Goal: Task Accomplishment & Management: Complete application form

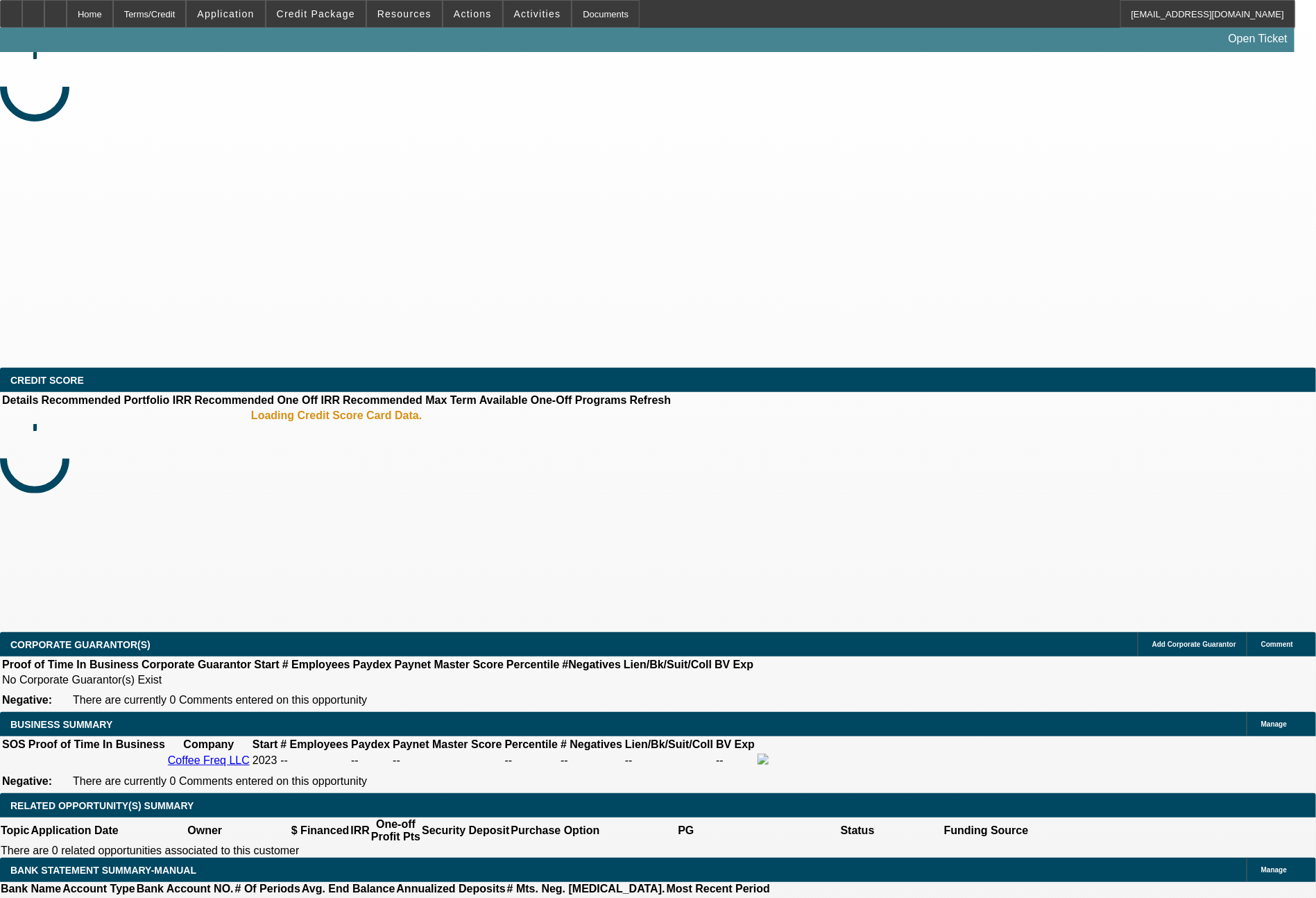
select select "0"
select select "2"
select select "0.1"
select select "4"
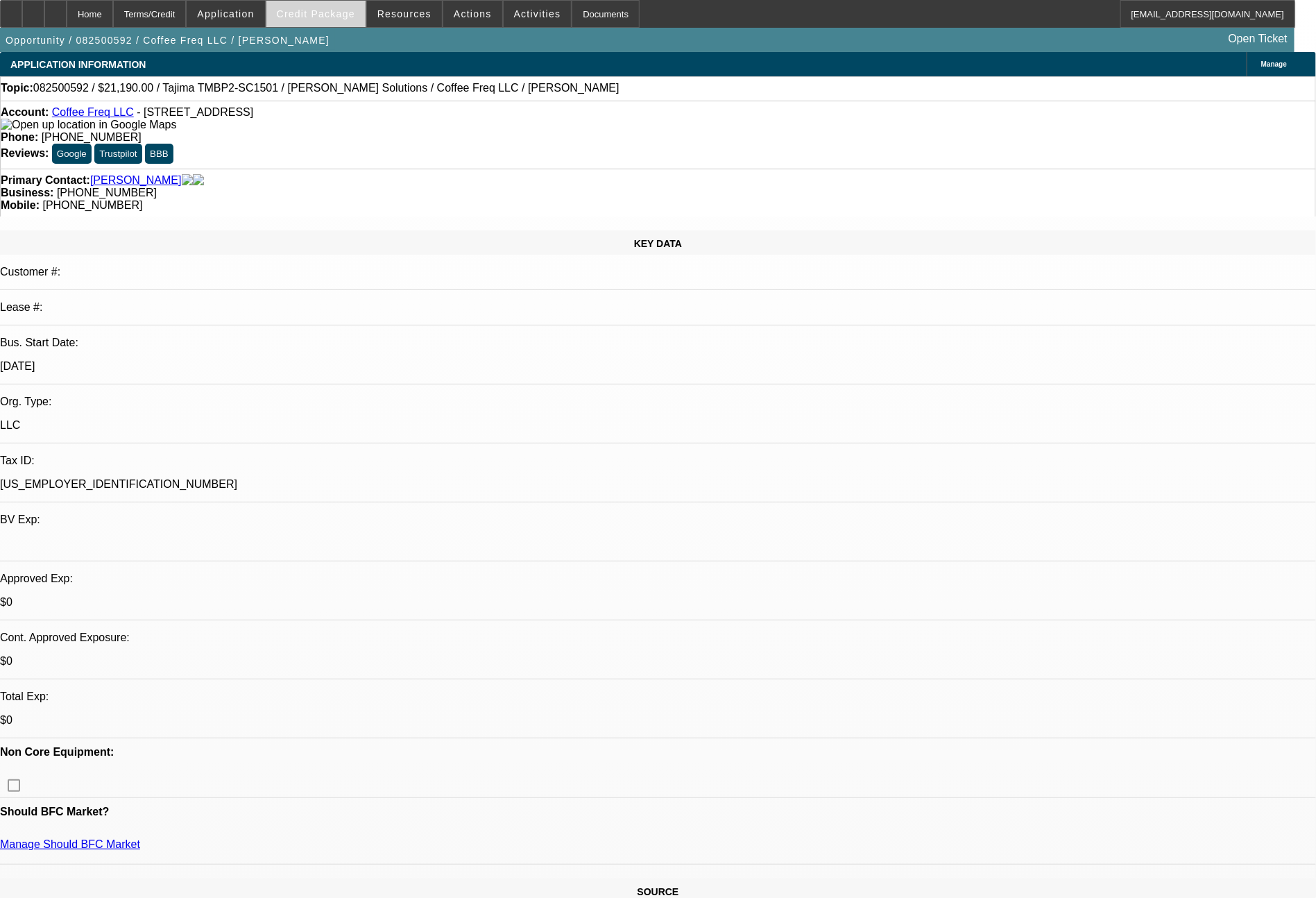
click at [310, 10] on span "Credit Package" at bounding box center [316, 13] width 79 height 11
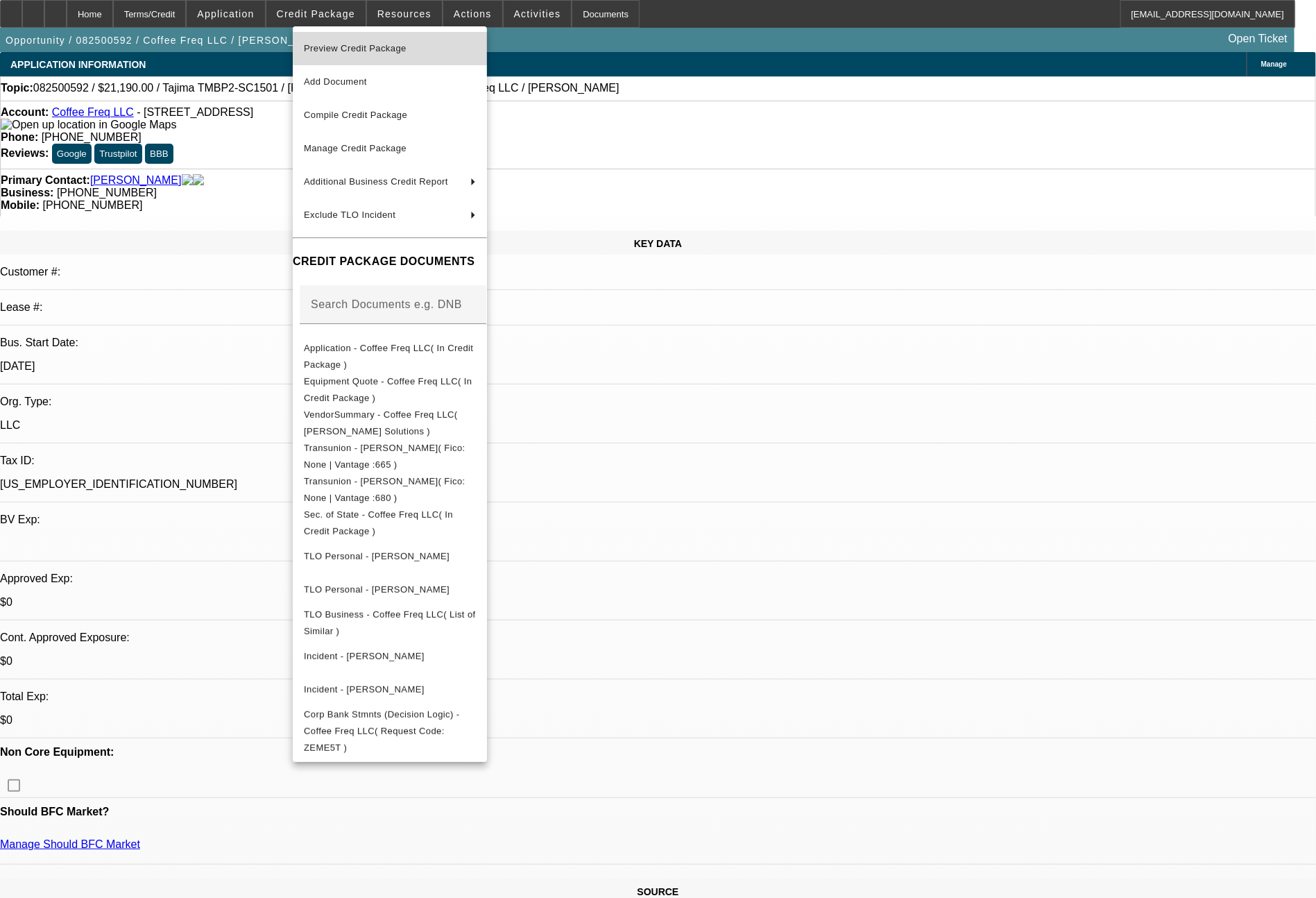
click at [388, 50] on span "Preview Credit Package" at bounding box center [355, 48] width 103 height 10
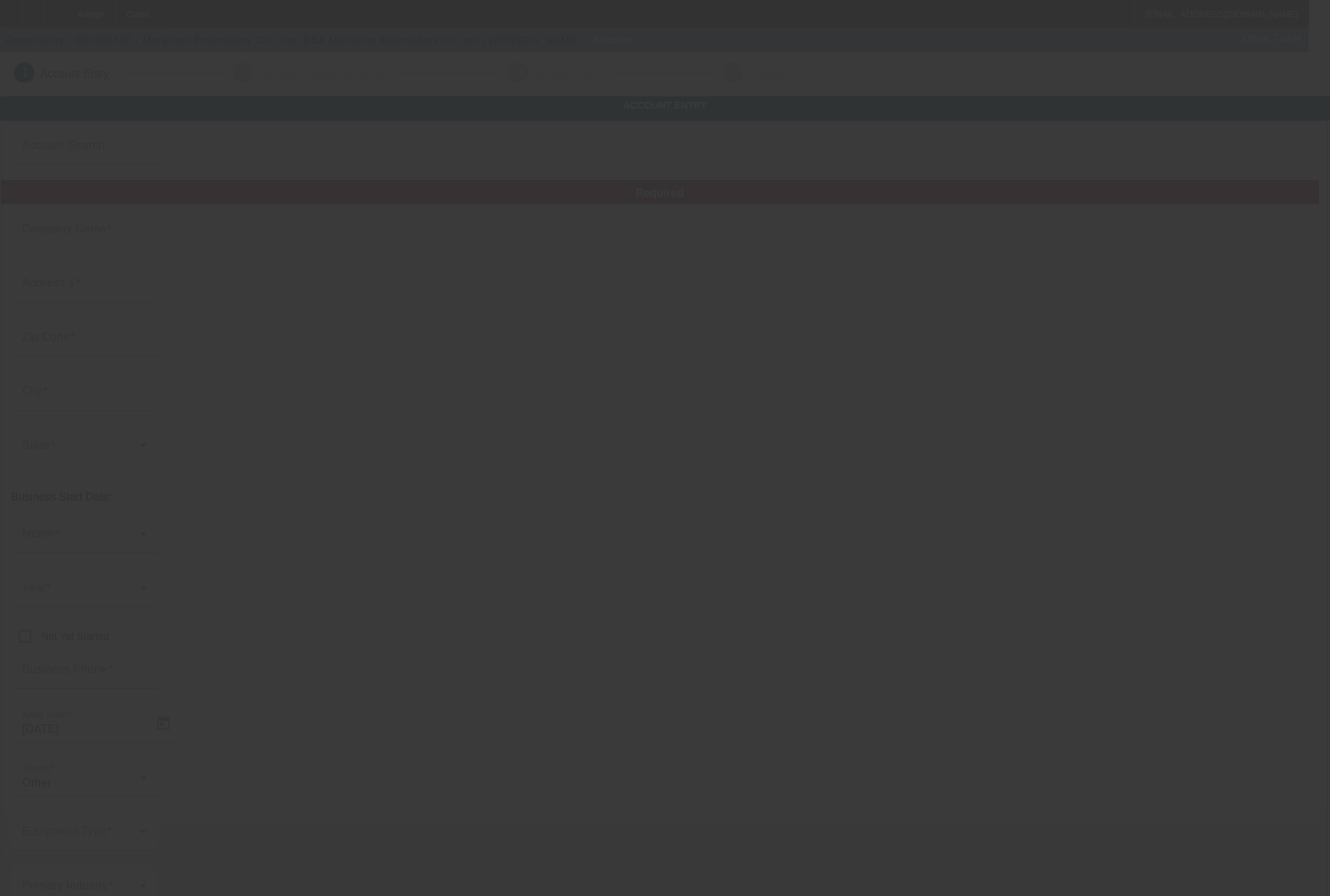
type input "Marathon Embroidery Co., Inc."
type input "11 South 36th Street"
type input "19104"
type input "Philadelphia"
type input "(215) 382-8000"
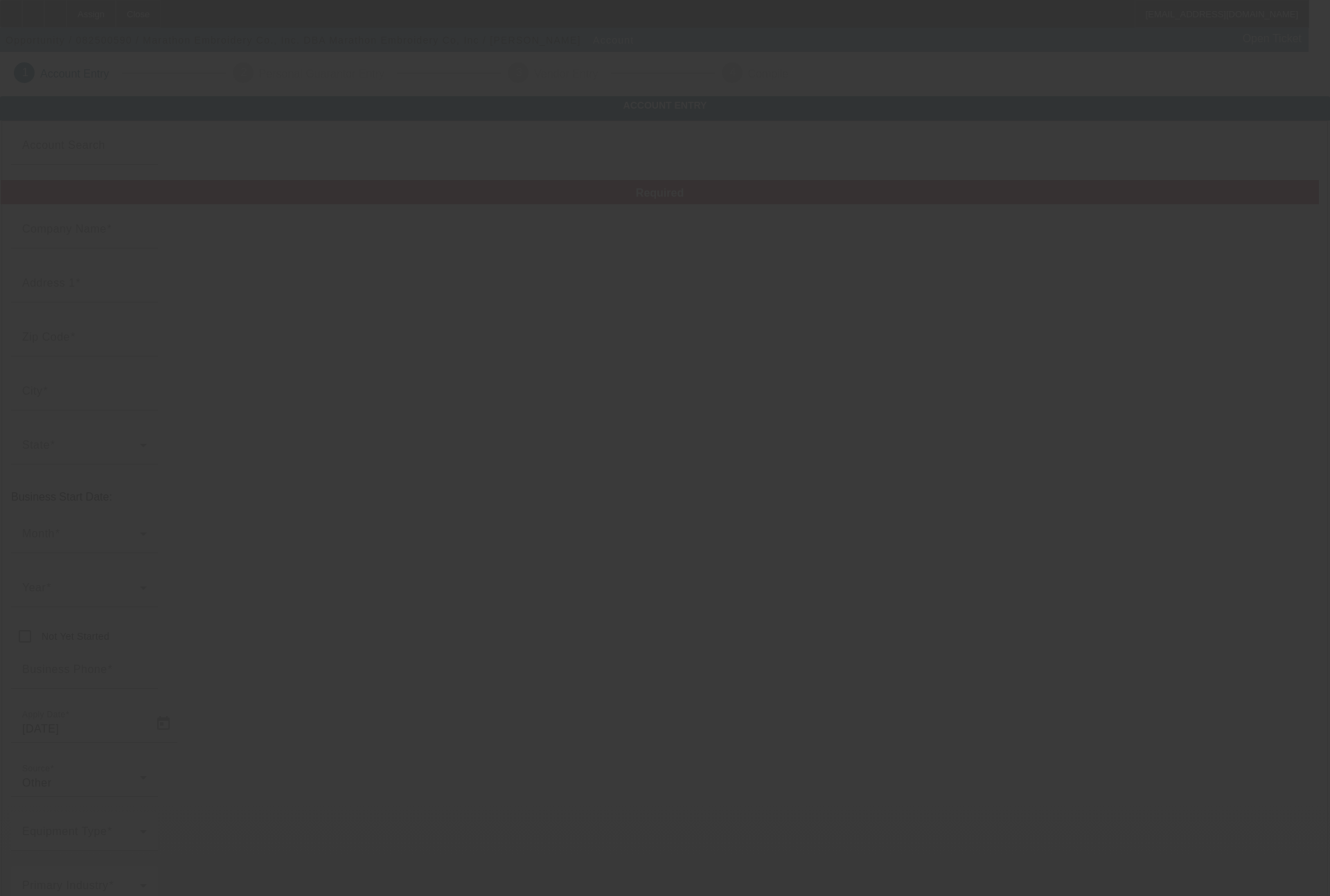
type input "Marathon Embroidery Co, Inc"
type input "19104"
type input "info@marathonembroidery.com"
type input "Philadelphia"
type input "(215) 382-8017"
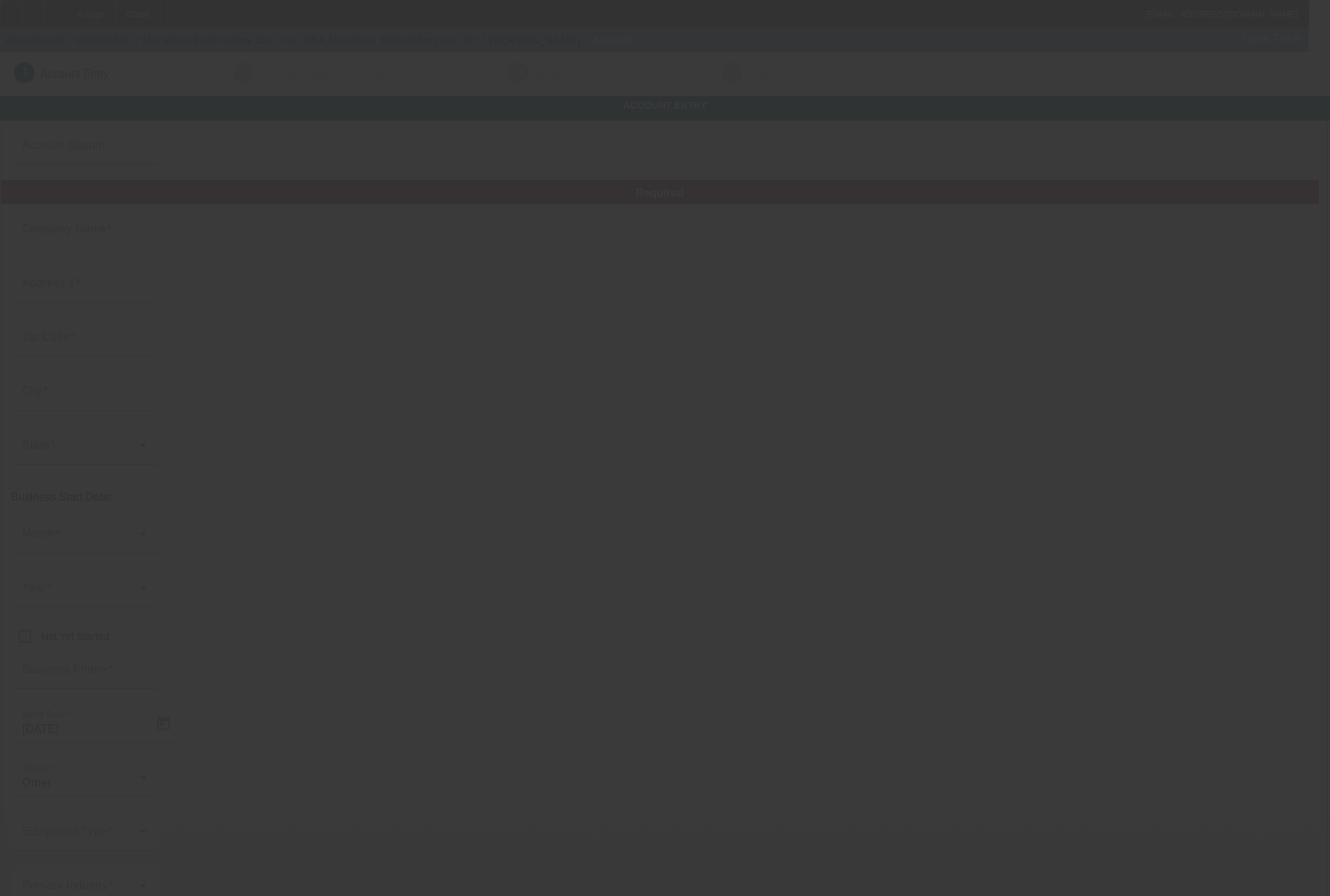
type input "233073073"
type input "https://www.marathonembroidery.com"
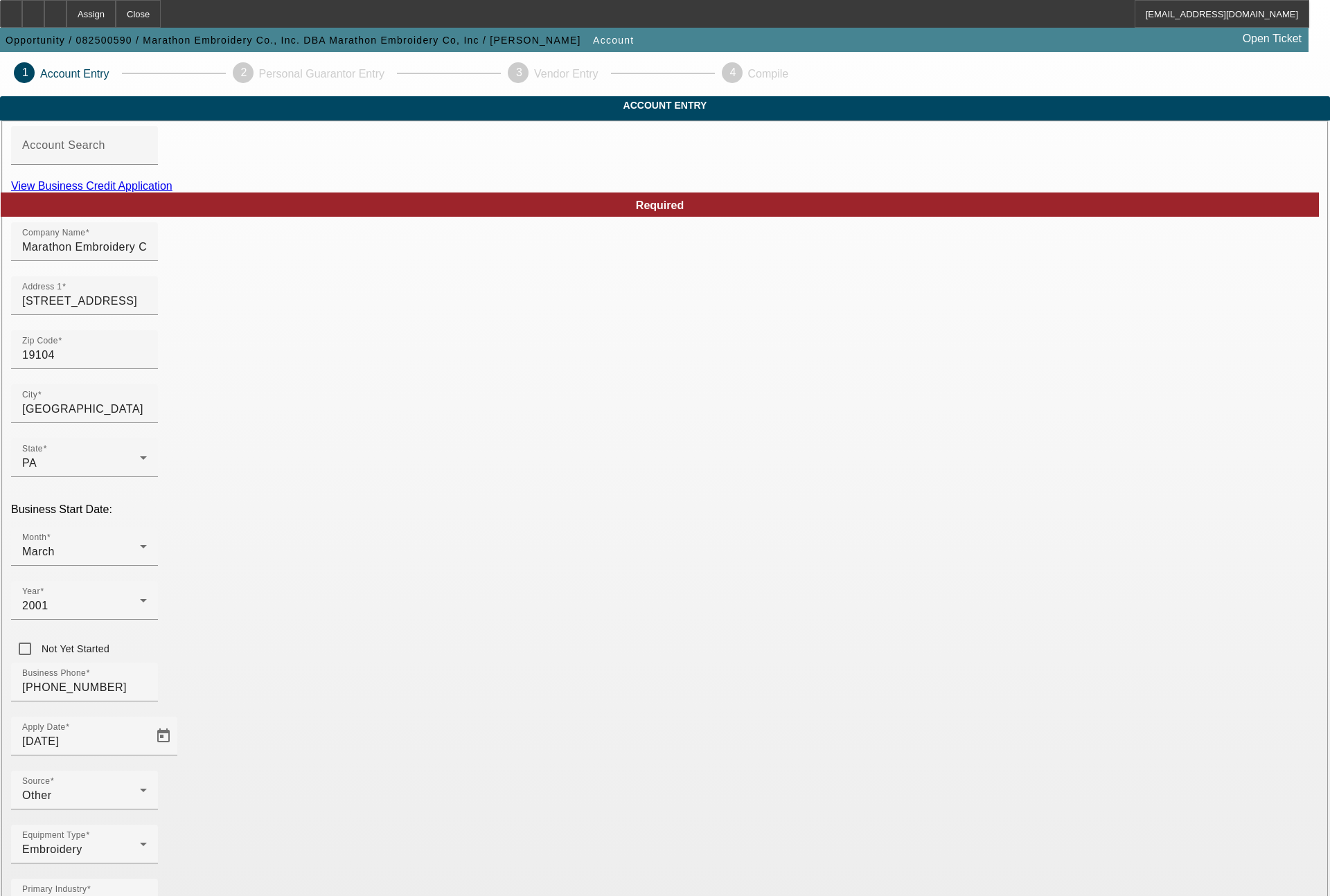
click at [173, 192] on link "View Business Credit Application" at bounding box center [92, 186] width 161 height 12
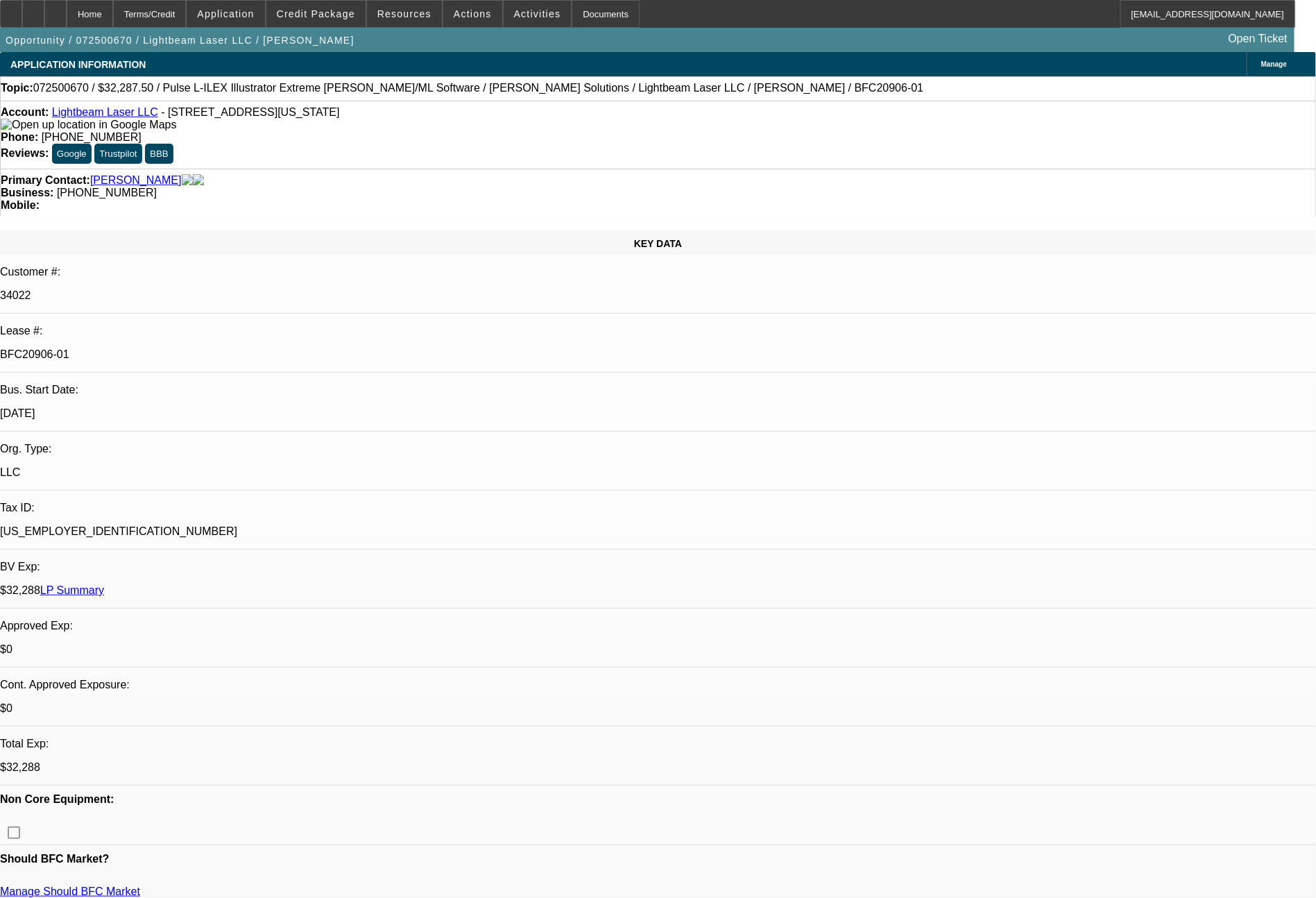
select select "0.1"
select select "2"
select select "0"
select select "6"
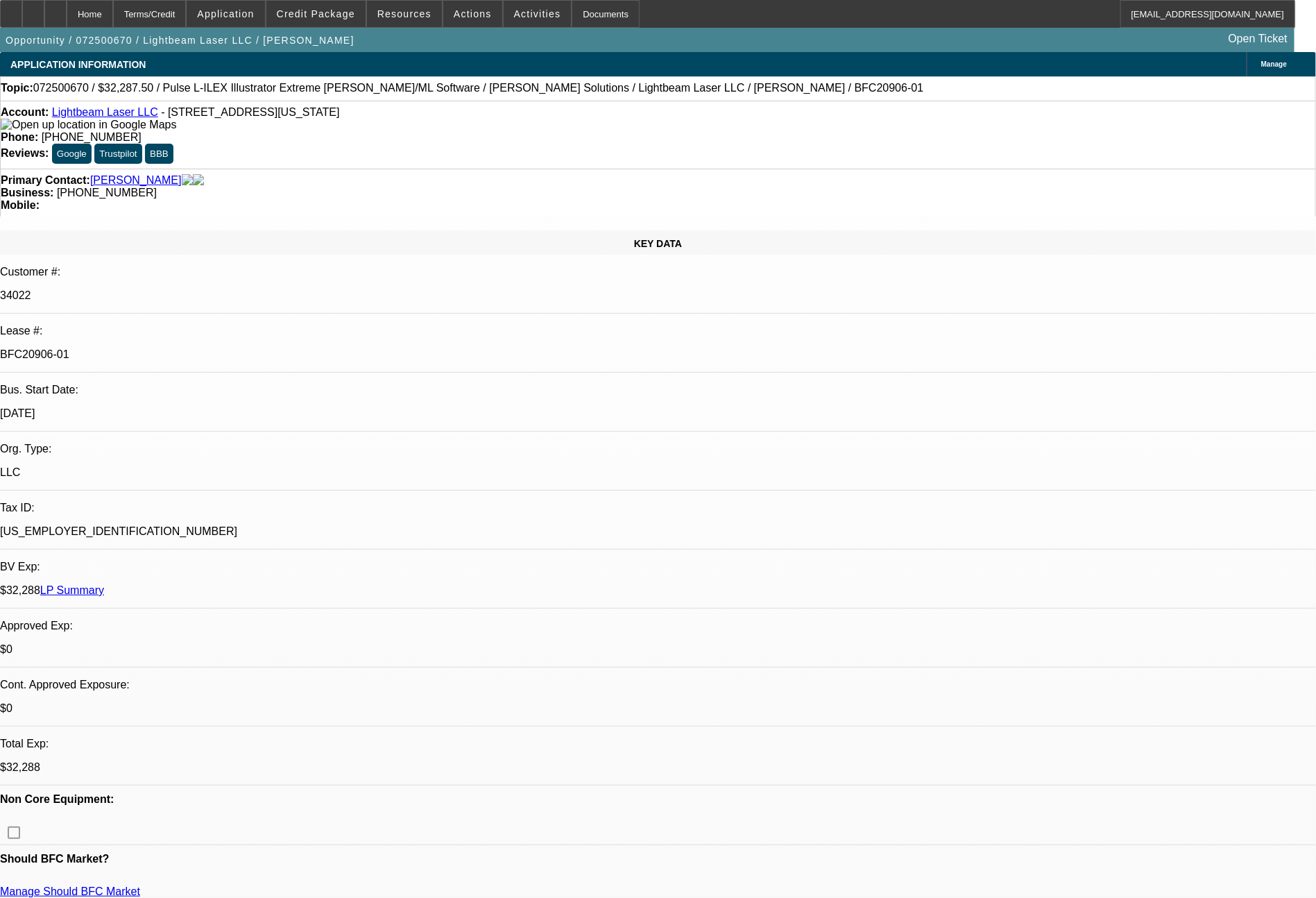
select select "0.1"
select select "2"
select select "0"
select select "6"
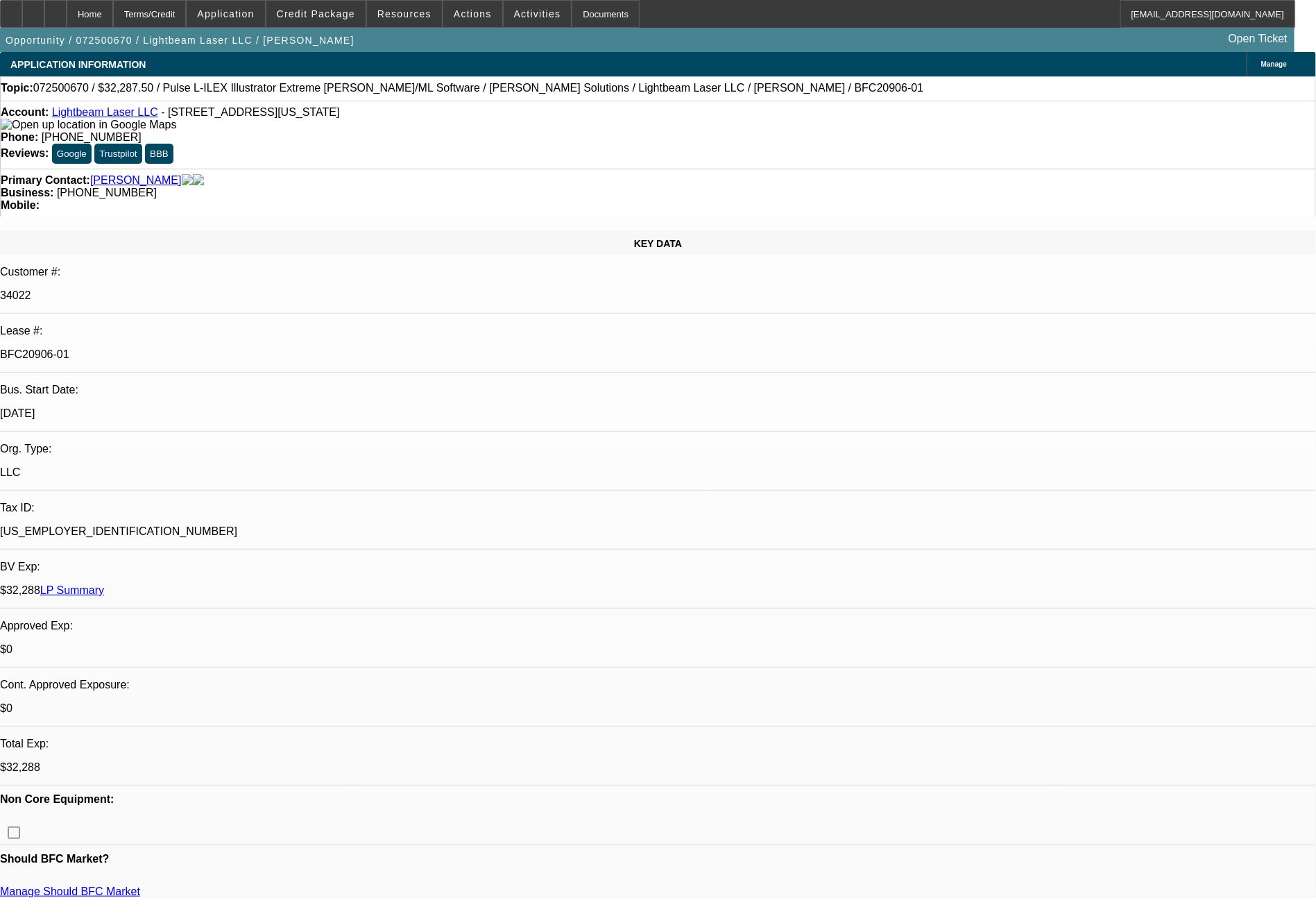
select select "0.1"
select select "2"
select select "0"
select select "6"
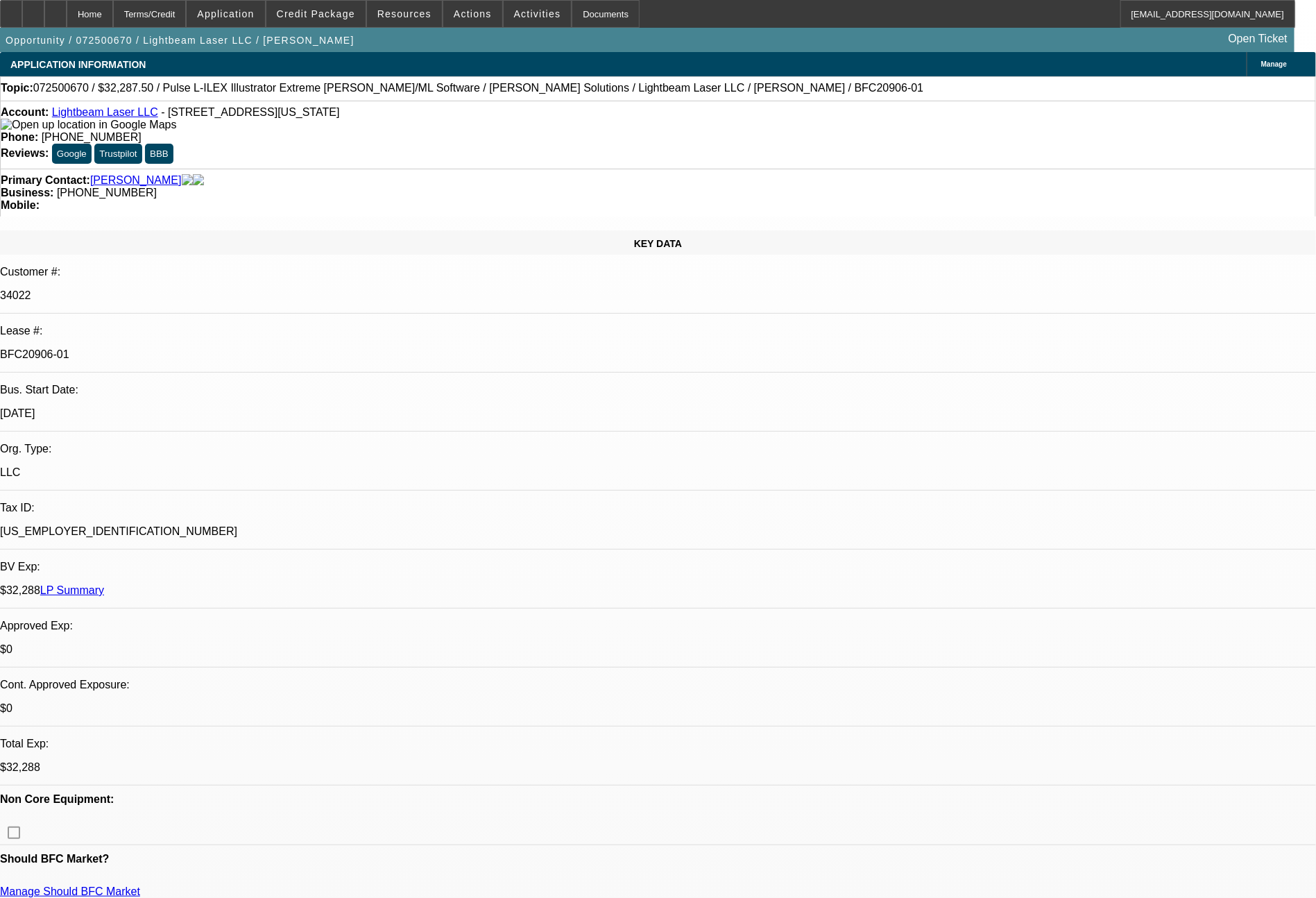
select select "0.1"
select select "2"
select select "0"
select select "6"
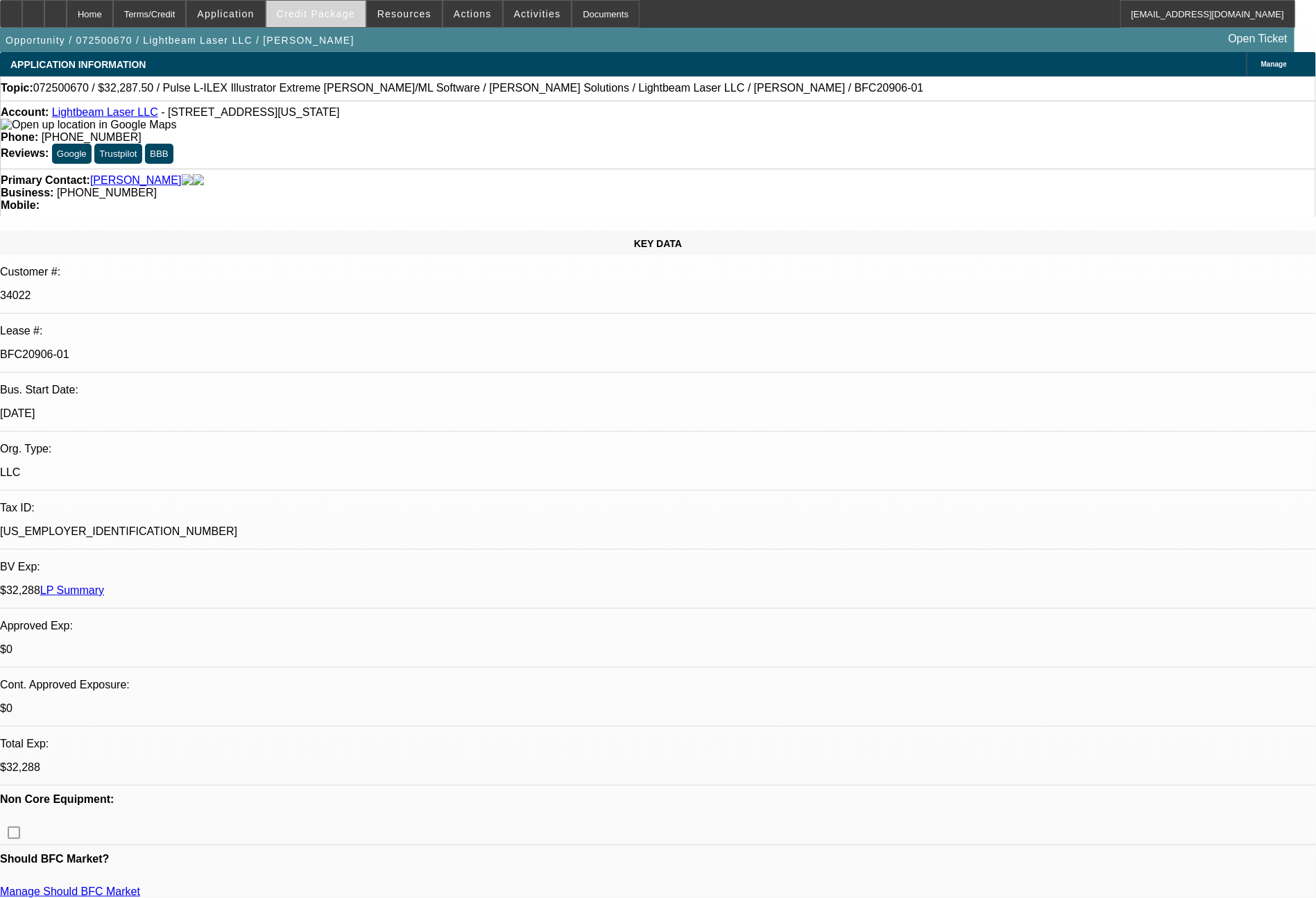
click at [315, 13] on span "Credit Package" at bounding box center [316, 13] width 79 height 11
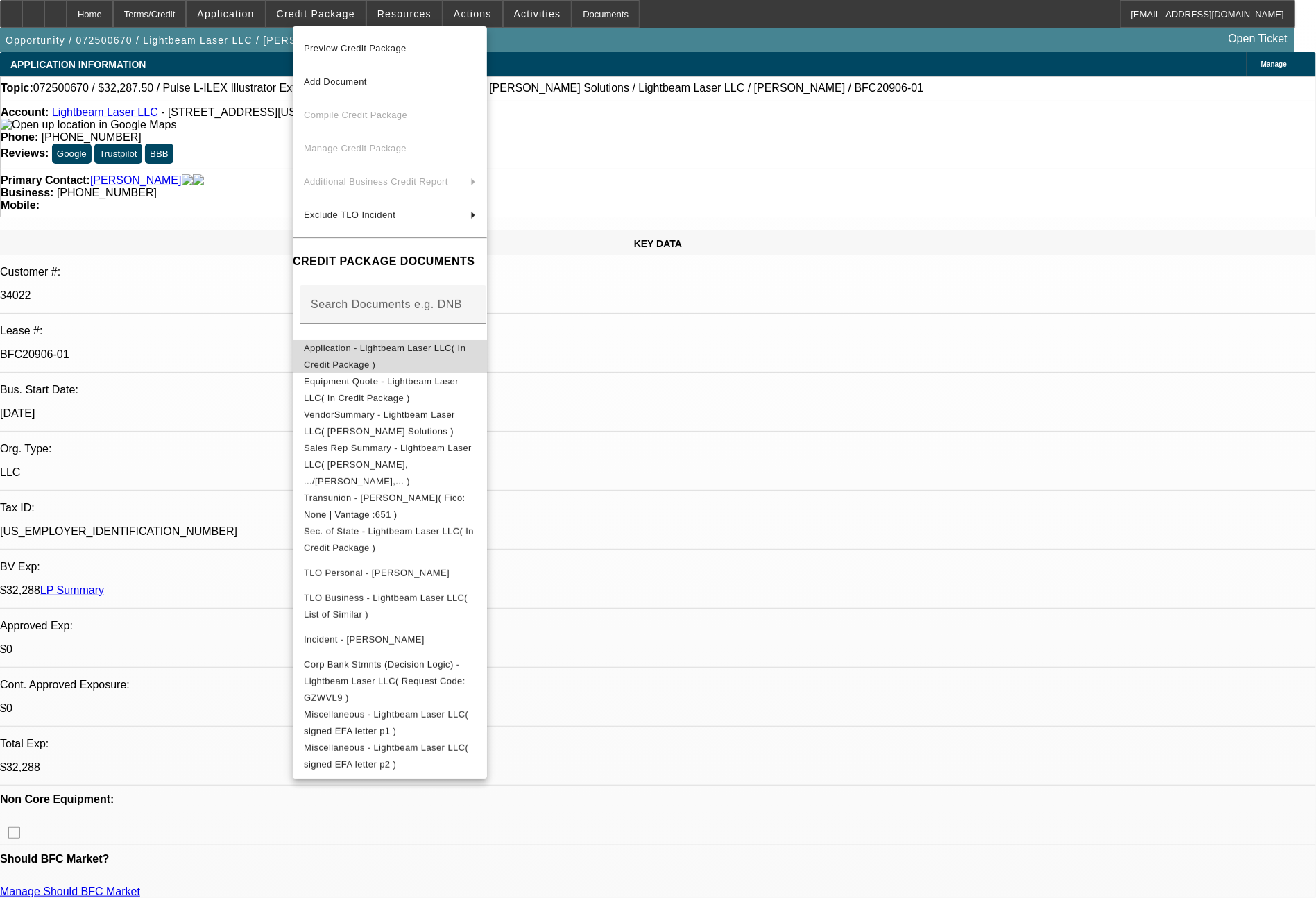
click at [372, 357] on span "Application - Lightbeam Laser LLC( In Credit Package )" at bounding box center [385, 357] width 162 height 27
